Goal: Task Accomplishment & Management: Use online tool/utility

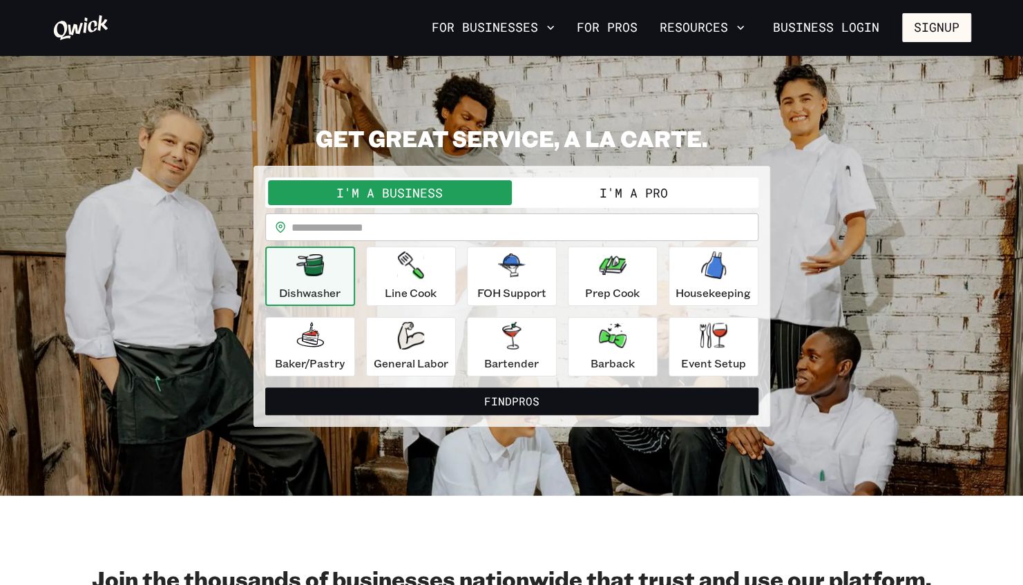
click at [603, 193] on button "I'm a Pro" at bounding box center [634, 192] width 244 height 25
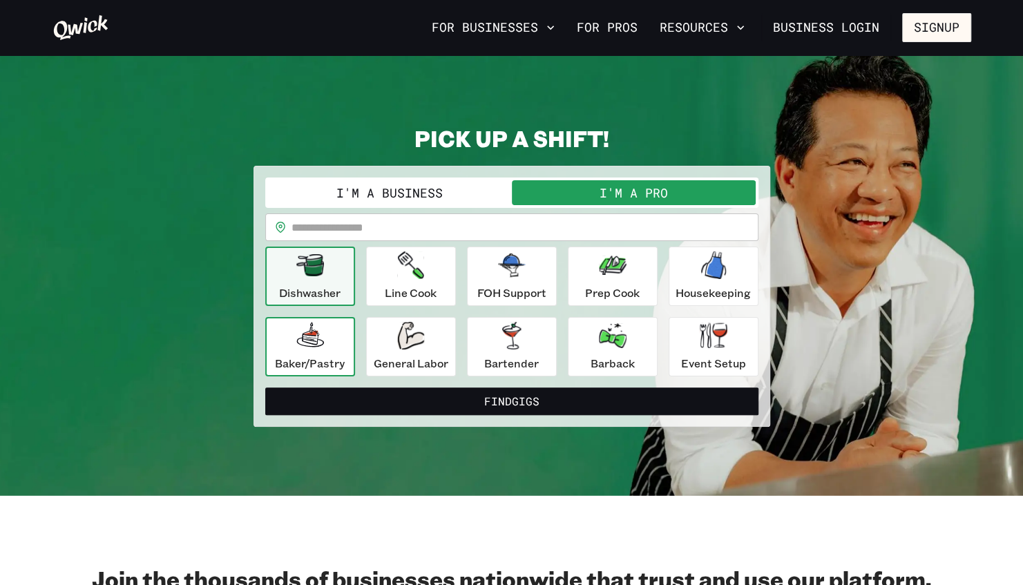
click at [321, 359] on p "Baker/Pastry" at bounding box center [310, 363] width 70 height 17
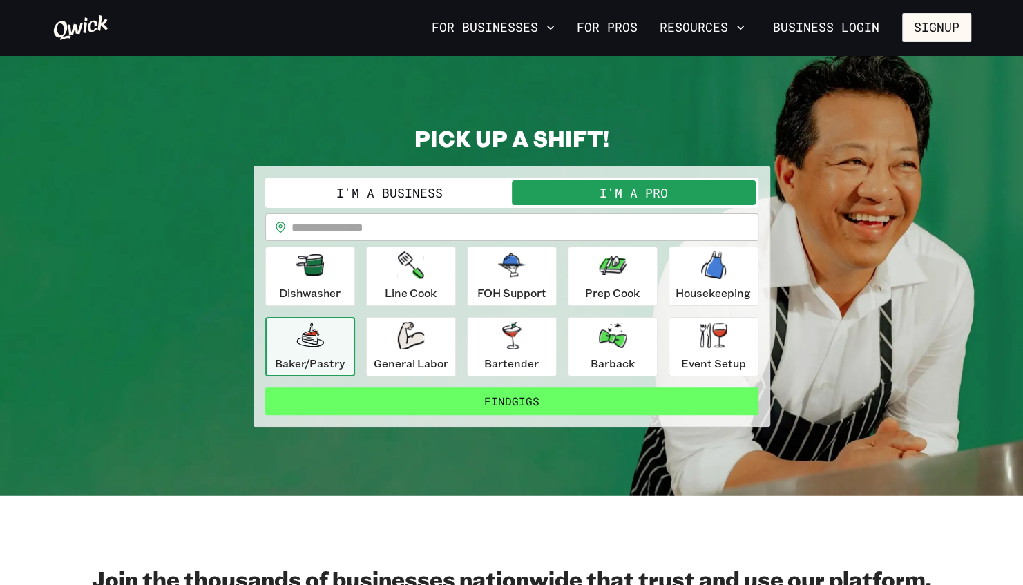
click at [381, 394] on button "Find Gigs" at bounding box center [511, 402] width 493 height 28
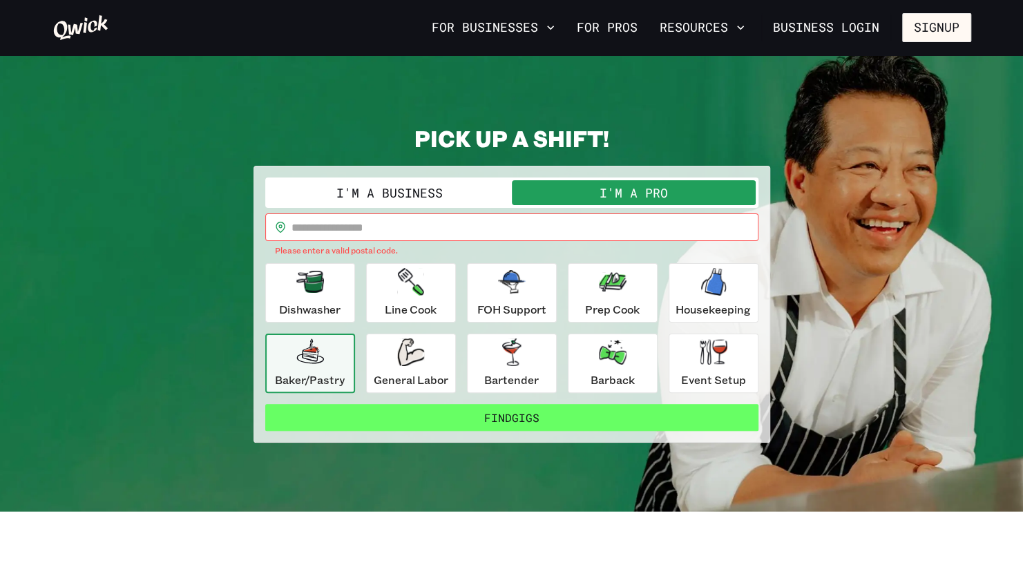
click at [441, 419] on button "Find Gigs" at bounding box center [511, 418] width 493 height 28
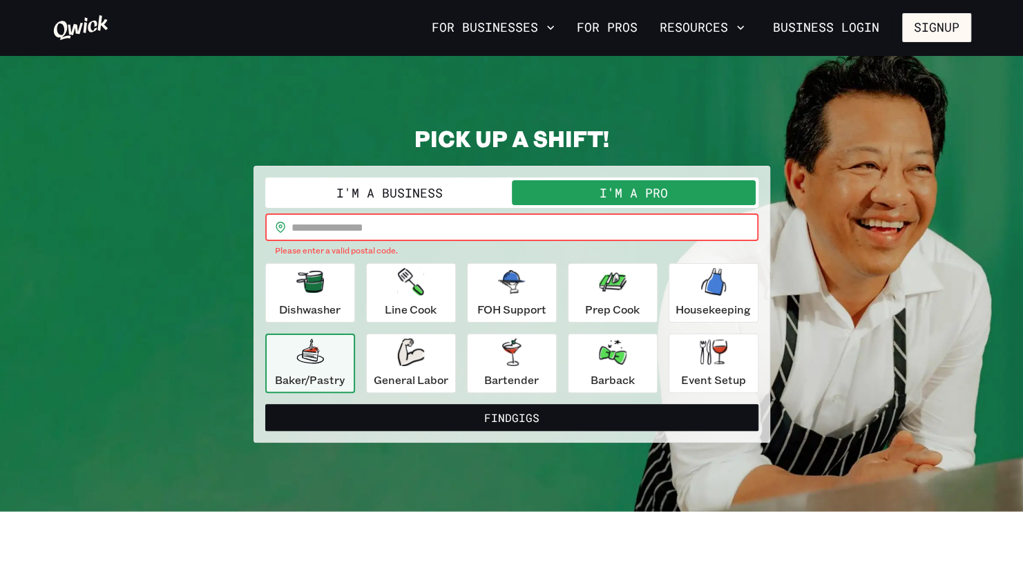
click at [350, 223] on input "text" at bounding box center [525, 228] width 467 height 28
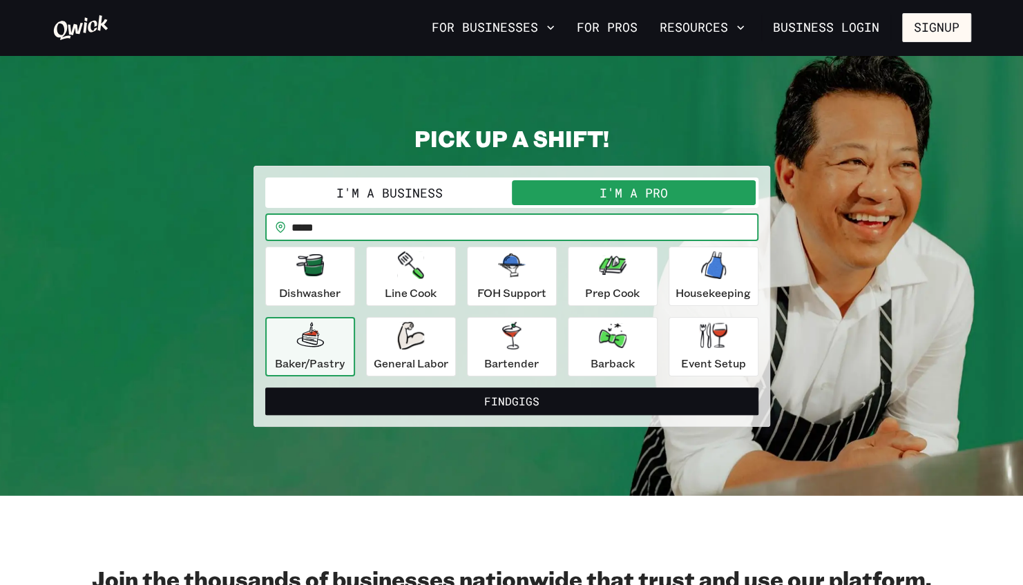
type input "*****"
click at [265, 388] on button "Find Gigs" at bounding box center [511, 402] width 493 height 28
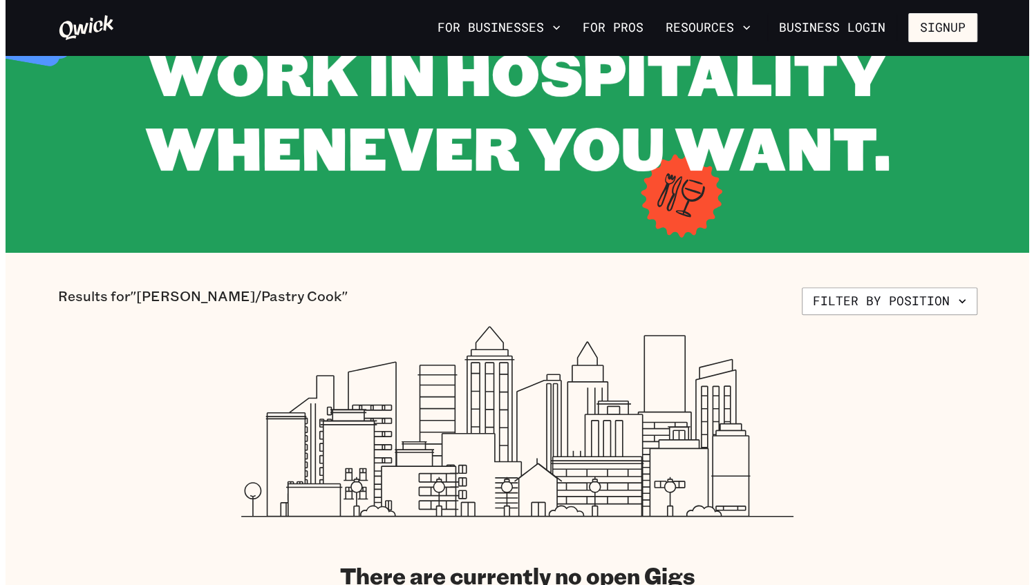
scroll to position [138, 0]
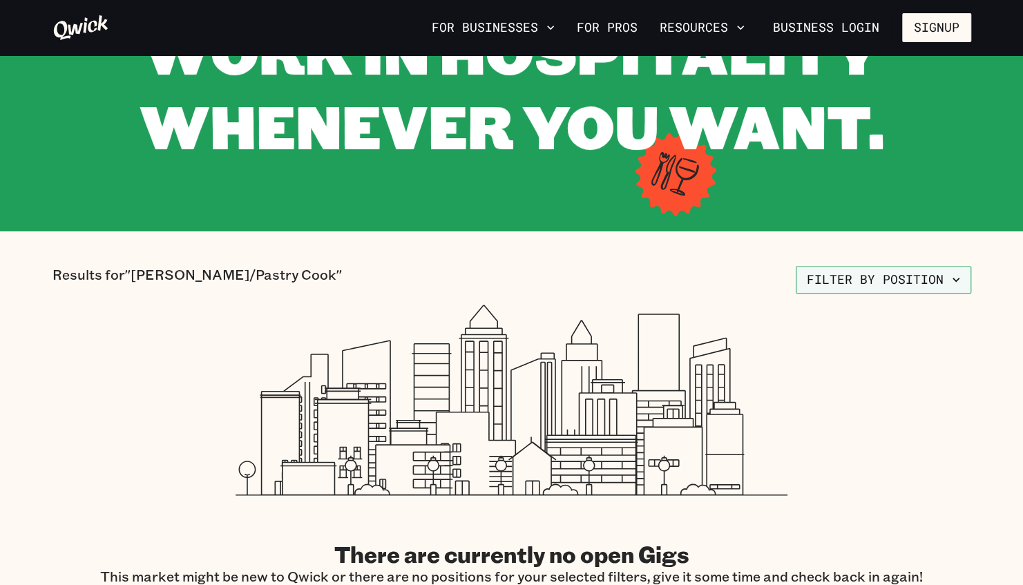
click at [850, 278] on button "Filter by position" at bounding box center [884, 280] width 176 height 28
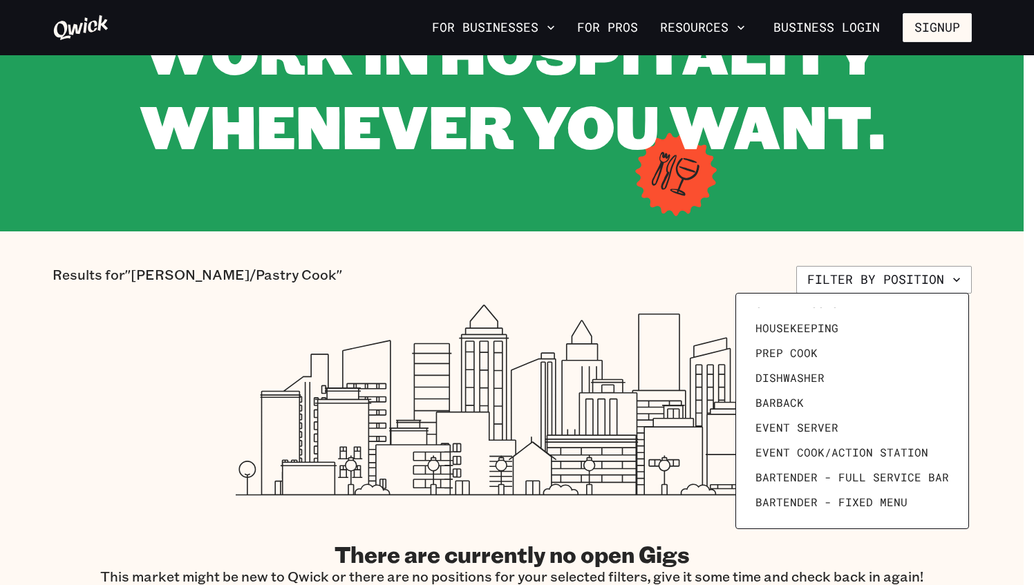
scroll to position [191, 0]
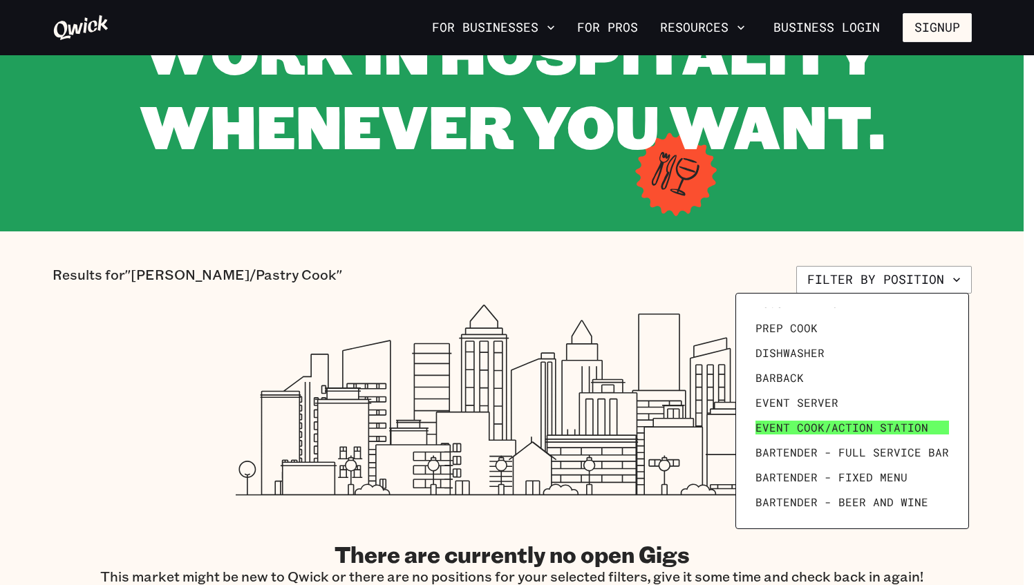
click at [840, 426] on span "Event Cook/Action Station" at bounding box center [841, 428] width 173 height 14
